Goal: Navigation & Orientation: Find specific page/section

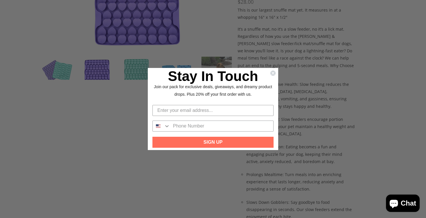
scroll to position [107, 0]
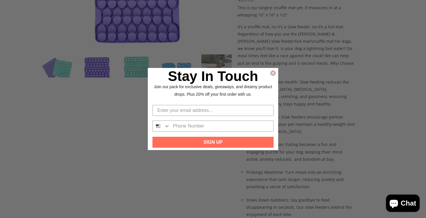
click at [272, 72] on icon "Close dialog" at bounding box center [273, 73] width 2 height 2
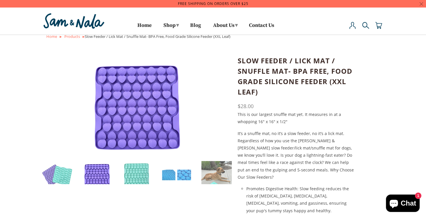
scroll to position [0, 0]
click at [74, 37] on link "Products" at bounding box center [72, 36] width 16 height 5
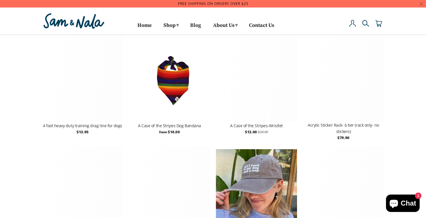
select select "title-ascending"
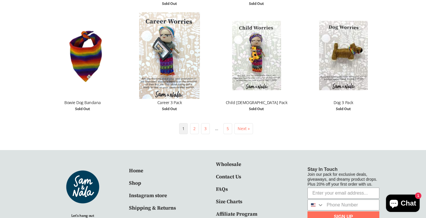
scroll to position [1220, 0]
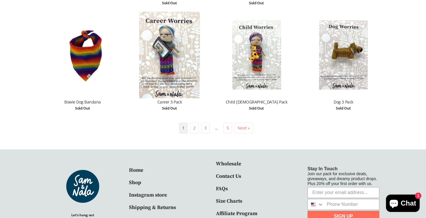
click at [194, 128] on link "2" at bounding box center [194, 128] width 2 height 6
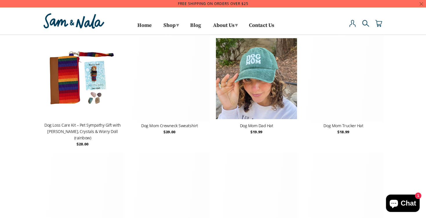
select select "title-ascending"
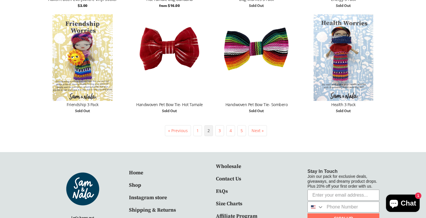
scroll to position [1223, 0]
click at [218, 128] on link "3" at bounding box center [219, 131] width 2 height 6
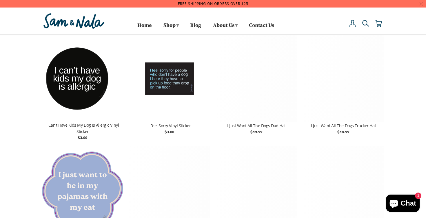
select select "title-ascending"
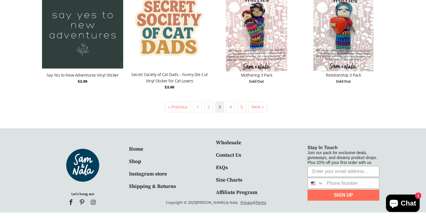
scroll to position [1257, 0]
click at [232, 107] on span "4" at bounding box center [230, 107] width 9 height 11
click at [231, 107] on link "4" at bounding box center [230, 108] width 2 height 6
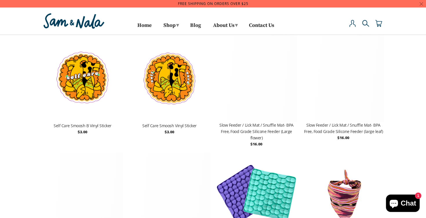
select select "title-ascending"
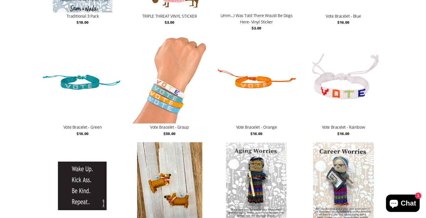
scroll to position [779, 0]
